Goal: Task Accomplishment & Management: Use online tool/utility

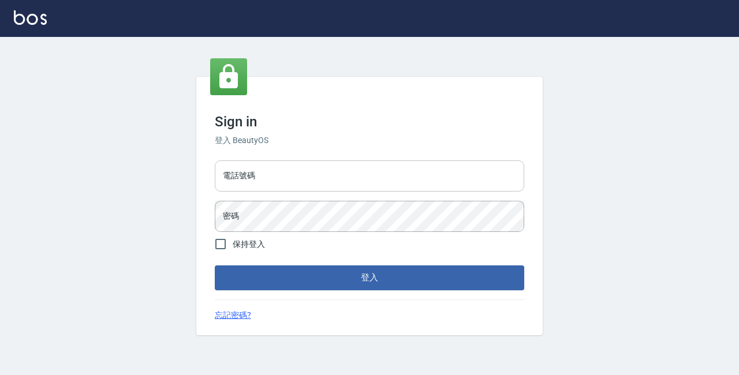
drag, startPoint x: 455, startPoint y: 181, endPoint x: 449, endPoint y: 180, distance: 6.5
click at [451, 181] on input "電話號碼" at bounding box center [369, 176] width 309 height 31
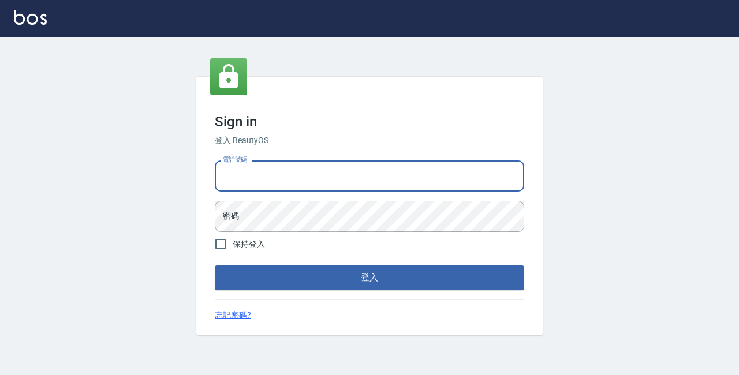
type input "89729295"
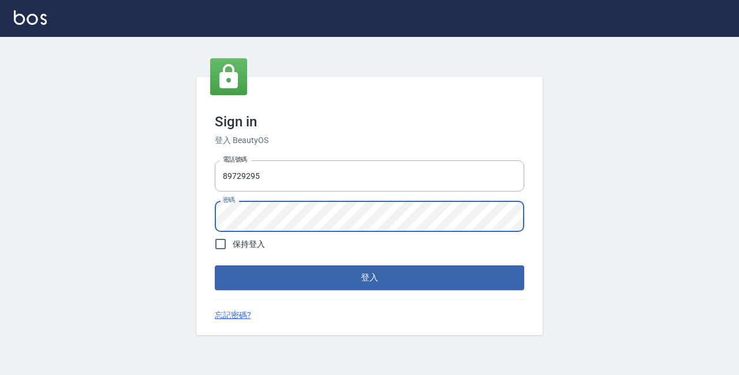
click at [215, 266] on button "登入" at bounding box center [369, 278] width 309 height 24
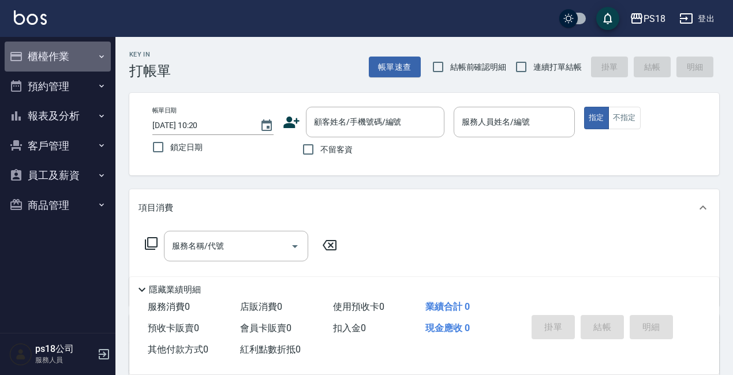
click at [69, 52] on button "櫃檯作業" at bounding box center [58, 57] width 106 height 30
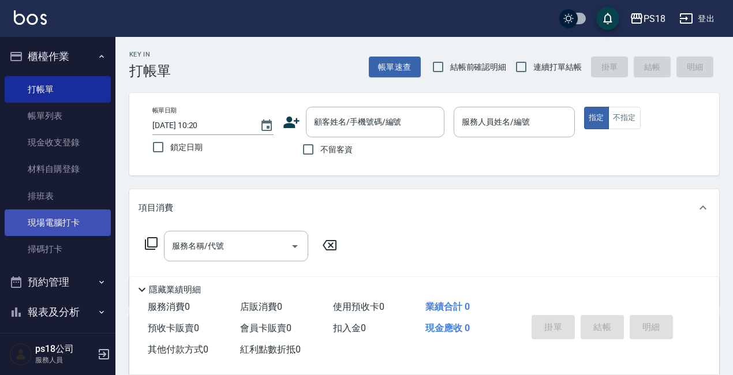
click at [43, 225] on link "現場電腦打卡" at bounding box center [58, 223] width 106 height 27
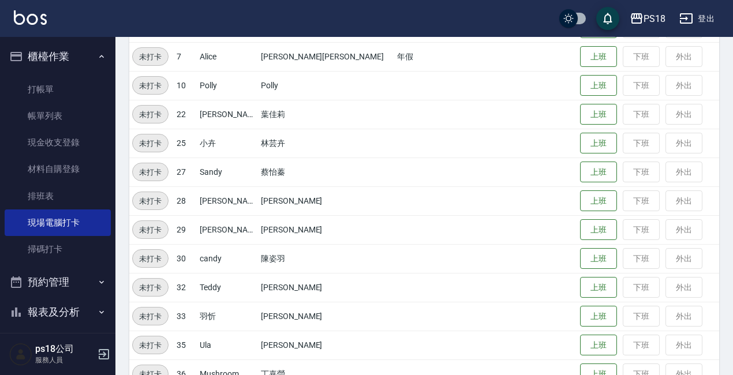
scroll to position [288, 0]
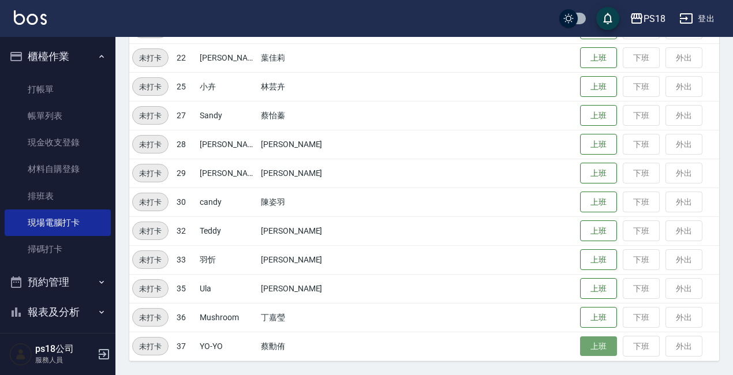
click at [580, 349] on button "上班" at bounding box center [598, 347] width 37 height 20
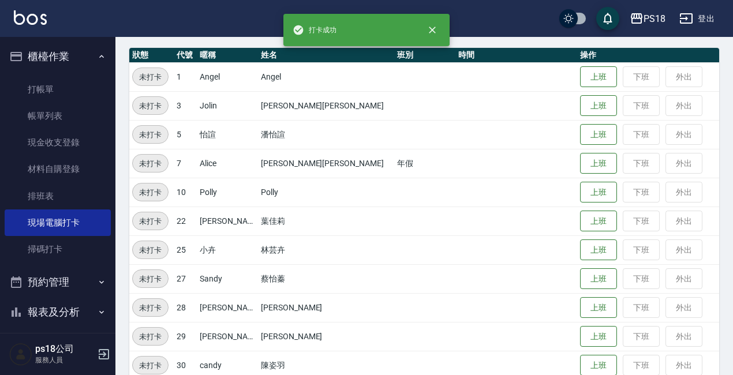
scroll to position [114, 0]
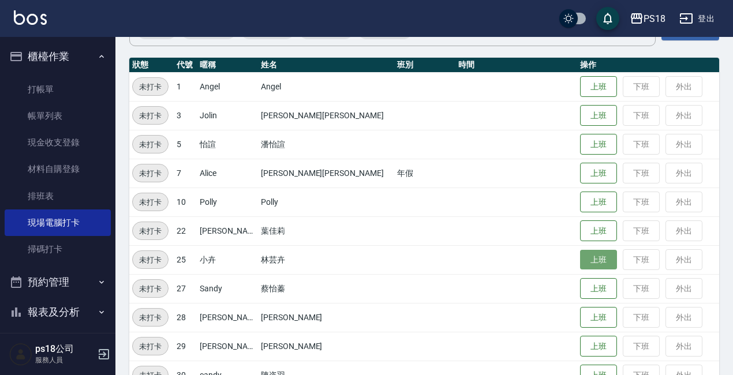
click at [580, 260] on button "上班" at bounding box center [598, 260] width 37 height 20
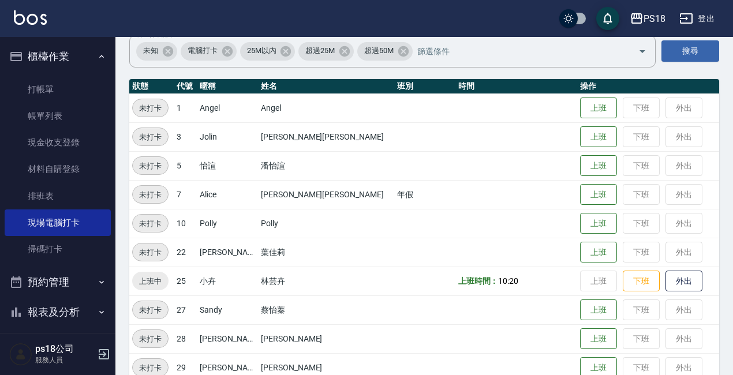
scroll to position [0, 0]
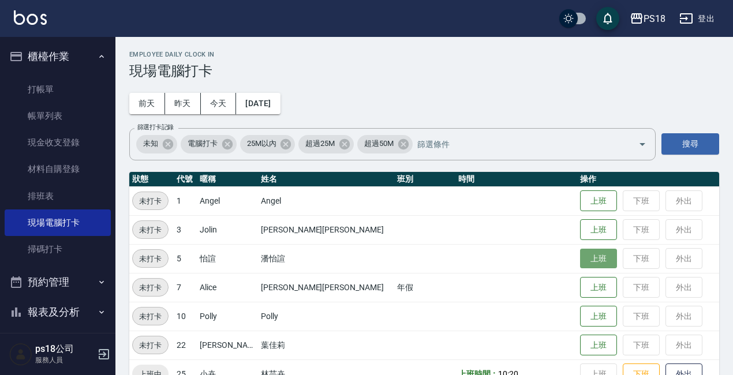
click at [580, 257] on button "上班" at bounding box center [598, 259] width 37 height 20
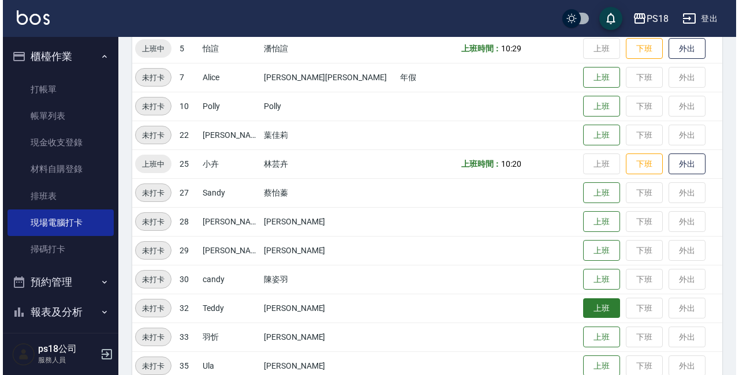
scroll to position [288, 0]
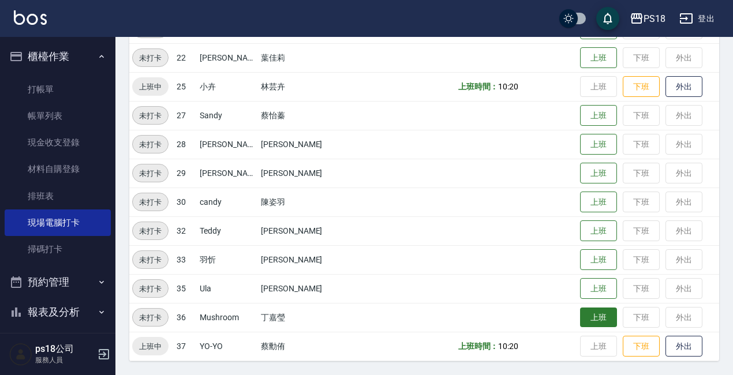
click at [585, 316] on button "上班" at bounding box center [598, 318] width 37 height 20
click at [648, 14] on div "PS18" at bounding box center [655, 19] width 22 height 14
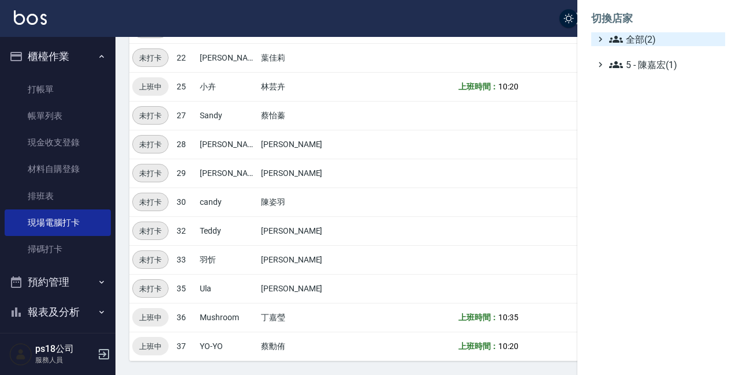
click at [648, 41] on span "全部(2)" at bounding box center [664, 39] width 111 height 14
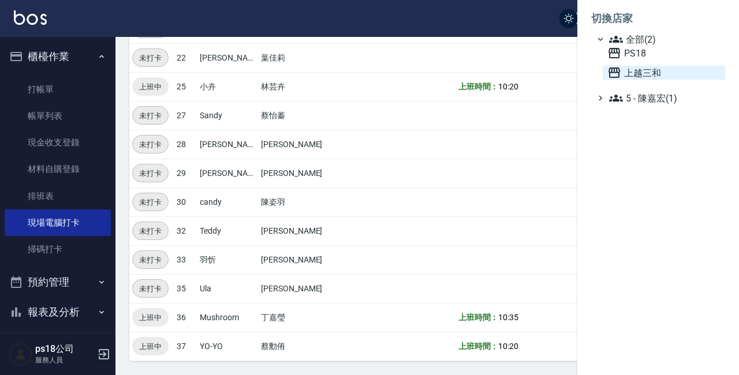
click at [638, 70] on span "上越三和" at bounding box center [663, 73] width 113 height 14
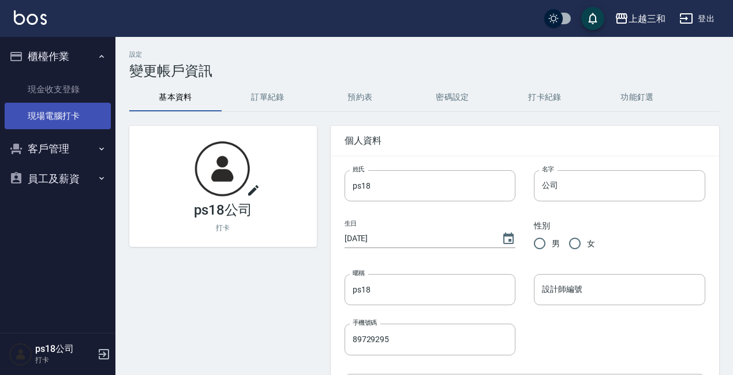
click at [89, 127] on link "現場電腦打卡" at bounding box center [58, 116] width 106 height 27
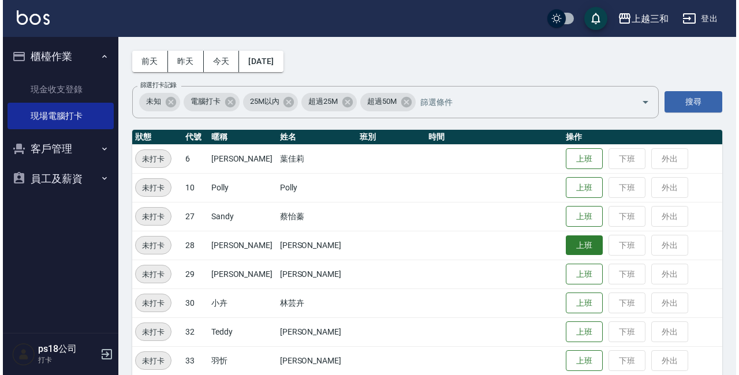
scroll to position [85, 0]
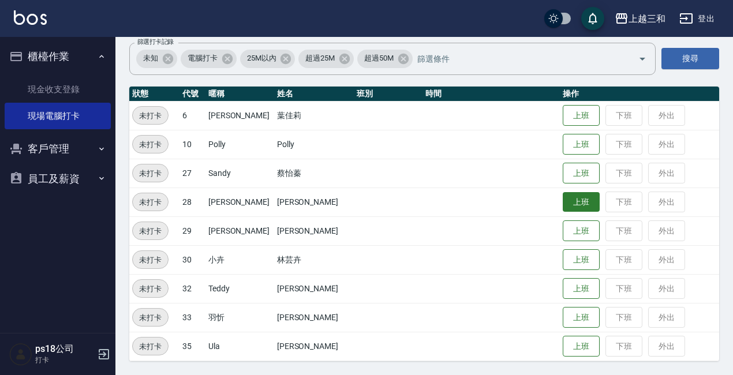
click at [578, 197] on button "上班" at bounding box center [581, 202] width 37 height 20
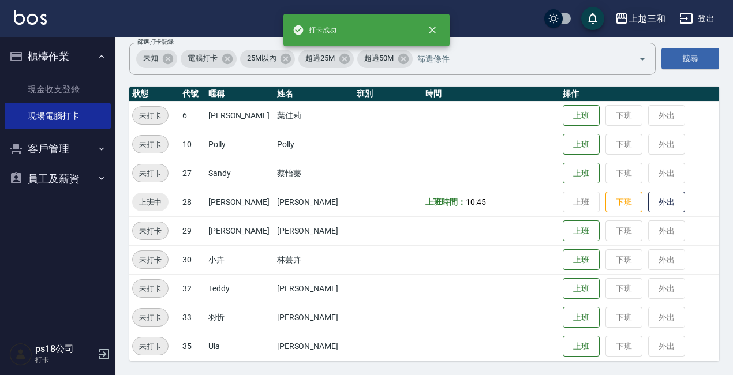
click at [645, 15] on div "上越三和" at bounding box center [647, 19] width 37 height 14
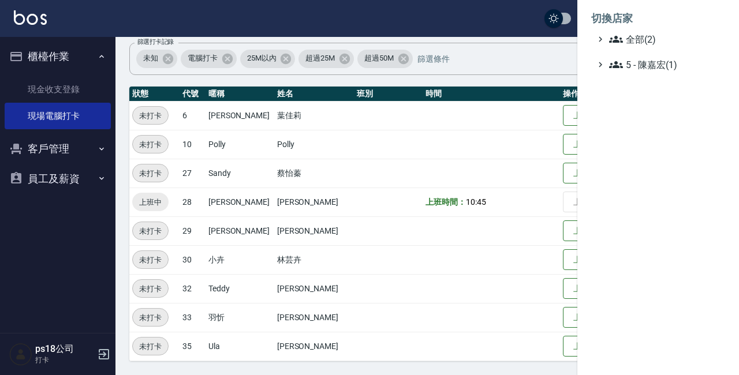
click at [676, 46] on ul "全部(2) 5 - [PERSON_NAME](1)" at bounding box center [658, 51] width 134 height 39
click at [624, 39] on span "全部(2)" at bounding box center [664, 39] width 111 height 14
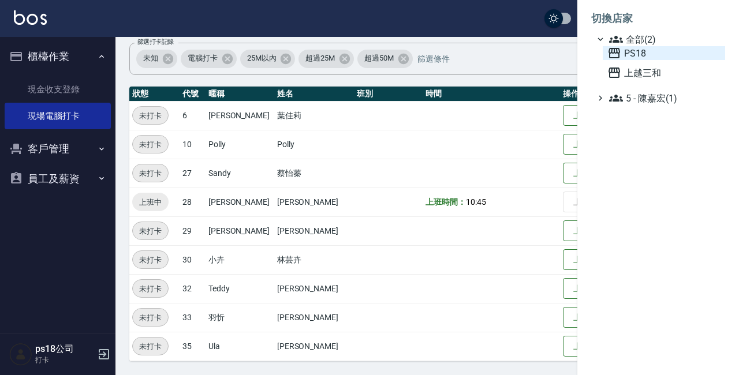
click at [630, 53] on span "PS18" at bounding box center [663, 53] width 113 height 14
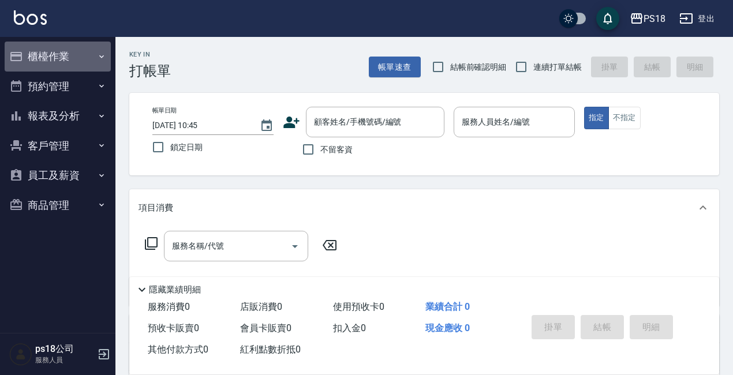
click at [98, 55] on icon "button" at bounding box center [101, 56] width 9 height 9
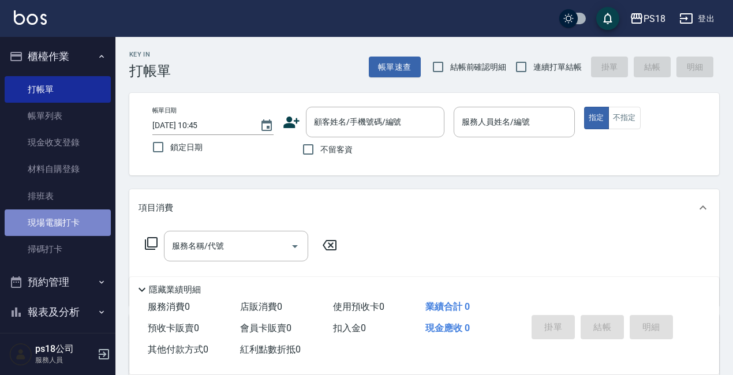
click at [87, 232] on link "現場電腦打卡" at bounding box center [58, 223] width 106 height 27
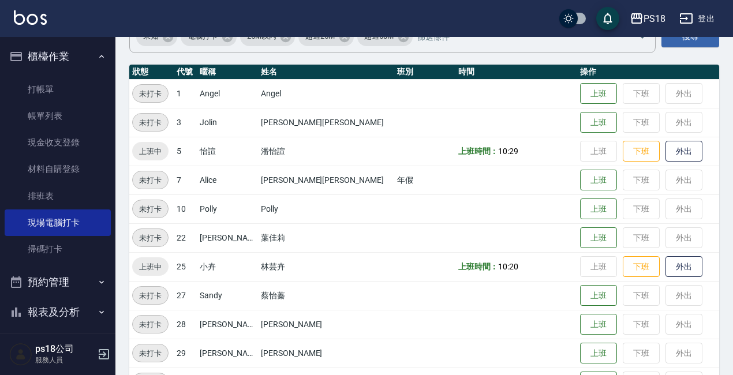
scroll to position [115, 0]
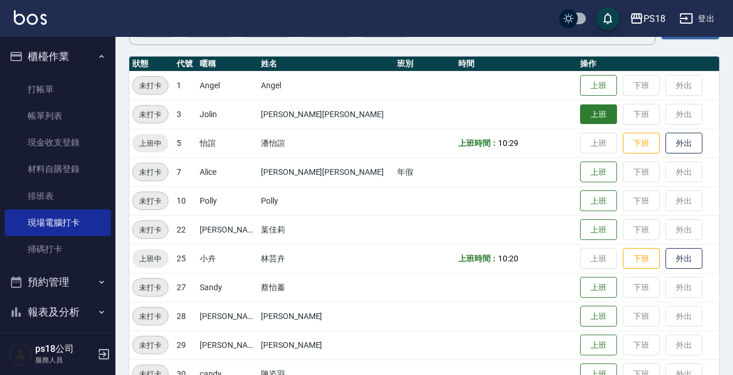
click at [580, 116] on button "上班" at bounding box center [598, 114] width 37 height 20
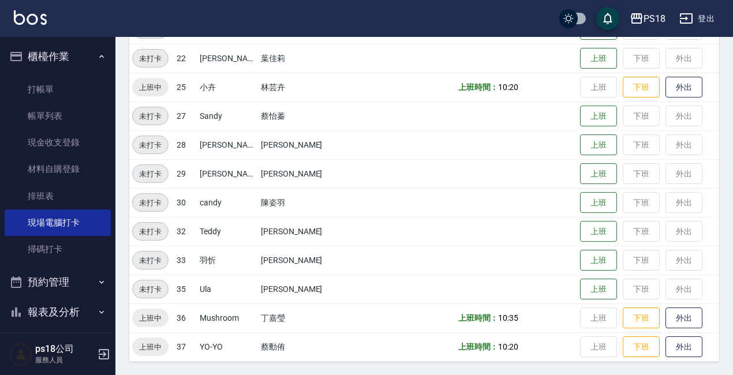
scroll to position [288, 0]
click at [580, 257] on button "上班" at bounding box center [598, 260] width 37 height 20
